Goal: Navigation & Orientation: Find specific page/section

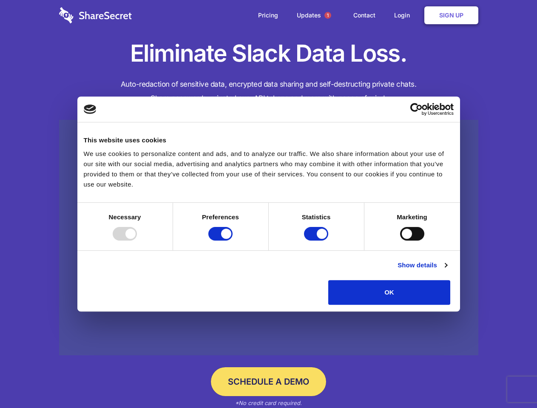
click at [137, 241] on div at bounding box center [125, 234] width 24 height 14
click at [233, 241] on input "Preferences" at bounding box center [220, 234] width 24 height 14
checkbox input "false"
click at [317, 241] on input "Statistics" at bounding box center [316, 234] width 24 height 14
checkbox input "false"
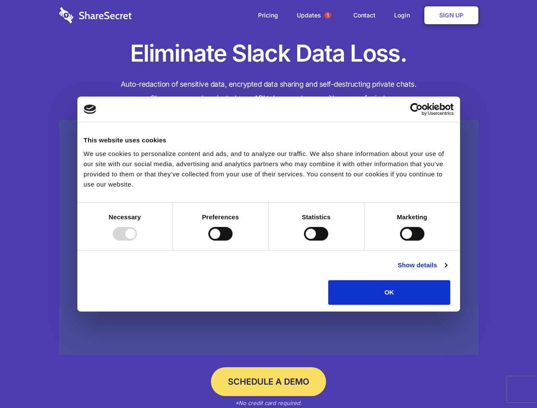
click at [400, 241] on input "Marketing" at bounding box center [412, 234] width 24 height 14
checkbox input "true"
click at [447, 271] on link "Show details" at bounding box center [422, 265] width 49 height 10
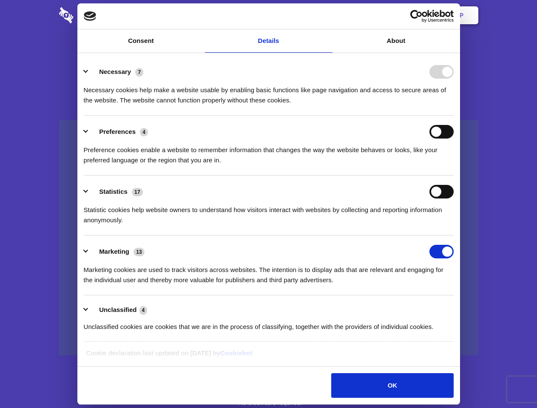
click at [454, 176] on li "Preferences 4 Preference cookies enable a website to remember information that …" at bounding box center [269, 146] width 370 height 60
click at [328, 15] on span "1" at bounding box center [328, 15] width 7 height 7
